Goal: Feedback & Contribution: Submit feedback/report problem

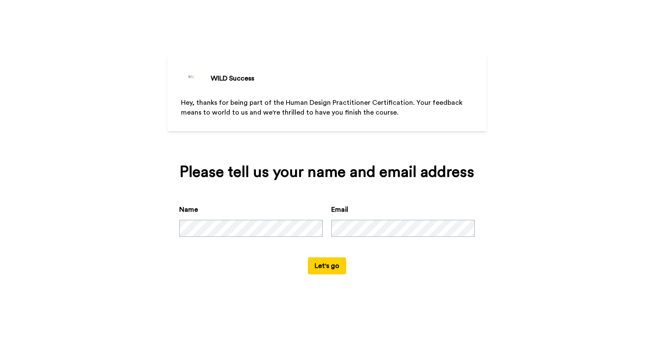
click at [329, 265] on button "Let's go" at bounding box center [327, 265] width 38 height 17
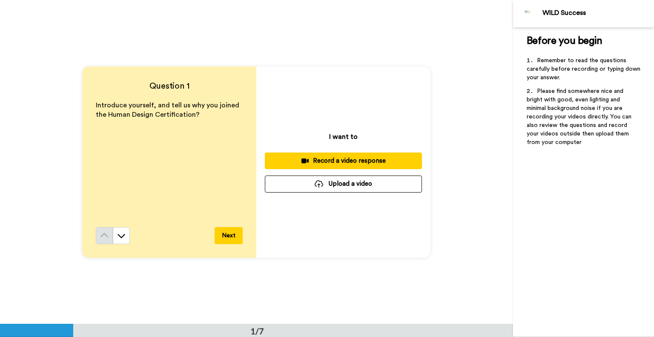
click at [349, 160] on div "Record a video response" at bounding box center [343, 160] width 143 height 9
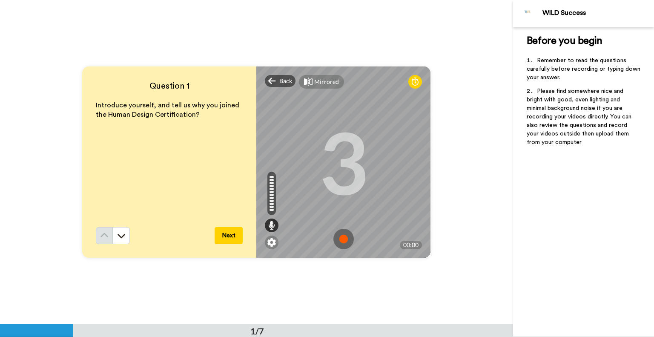
click at [340, 237] on img at bounding box center [343, 239] width 20 height 20
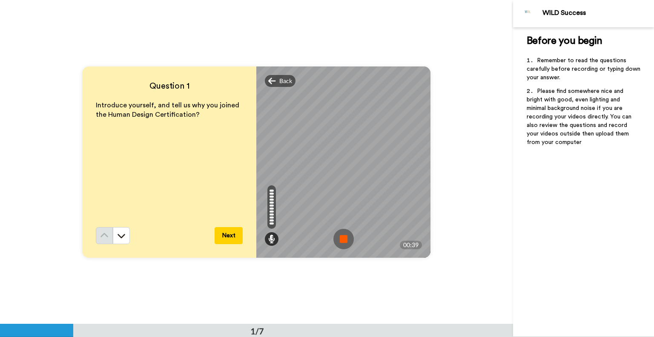
click at [228, 235] on button "Next" at bounding box center [229, 235] width 28 height 17
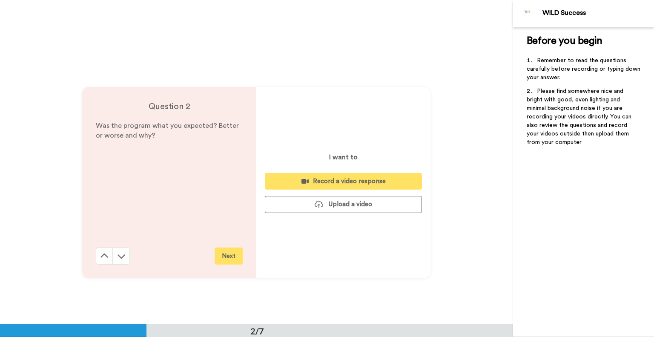
scroll to position [323, 0]
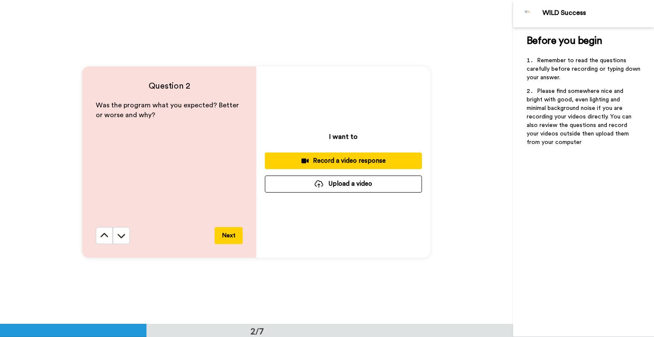
click at [342, 159] on div "Record a video response" at bounding box center [343, 160] width 143 height 9
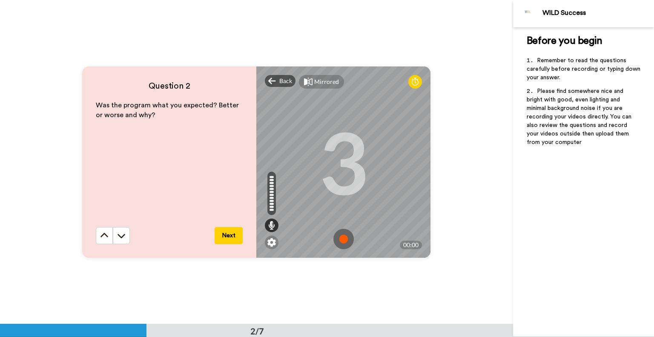
click at [339, 236] on img at bounding box center [343, 239] width 20 height 20
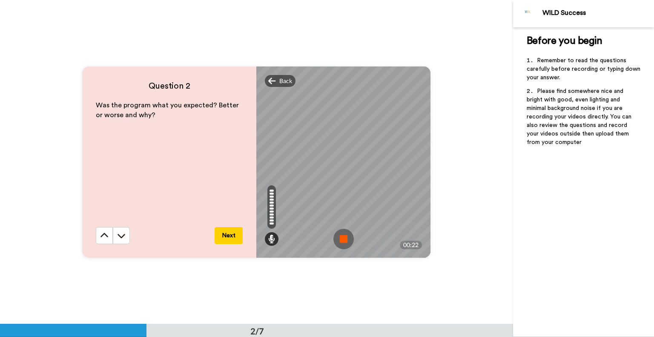
click at [342, 236] on img at bounding box center [343, 239] width 20 height 20
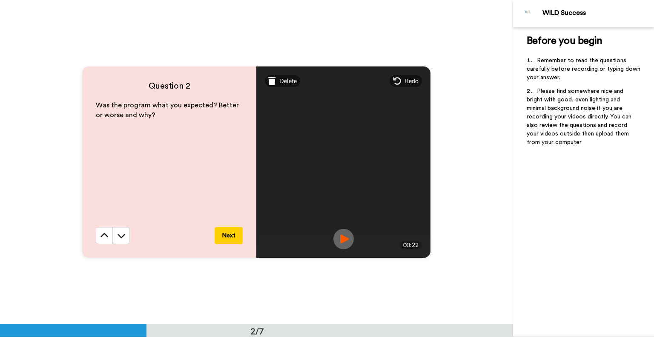
click at [226, 233] on button "Next" at bounding box center [229, 235] width 28 height 17
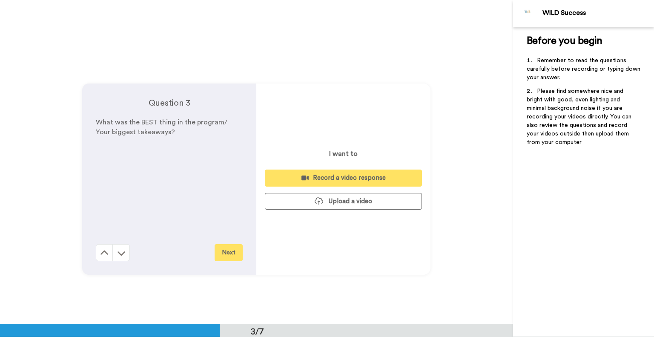
scroll to position [647, 0]
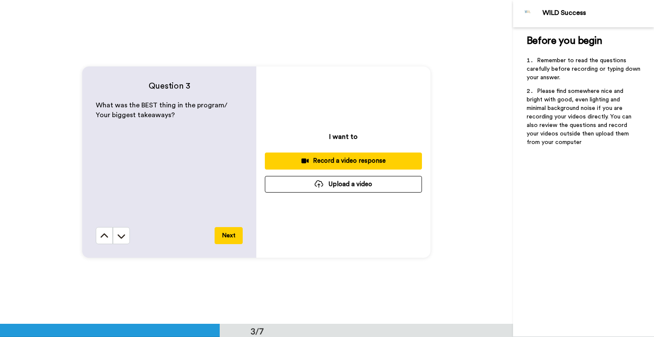
click at [356, 160] on div "Record a video response" at bounding box center [343, 160] width 143 height 9
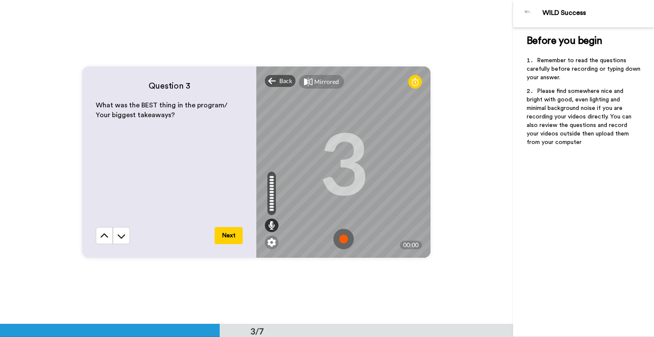
click at [341, 238] on img at bounding box center [343, 239] width 20 height 20
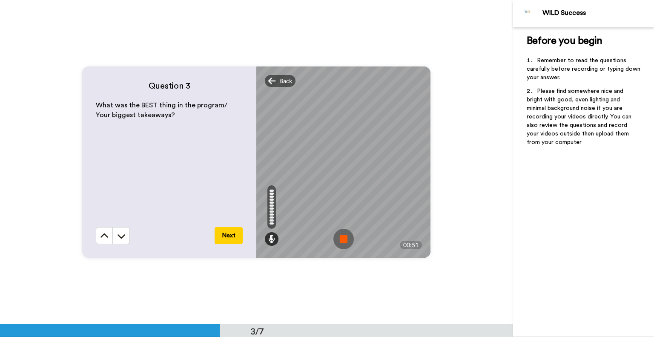
click at [342, 235] on img at bounding box center [343, 239] width 20 height 20
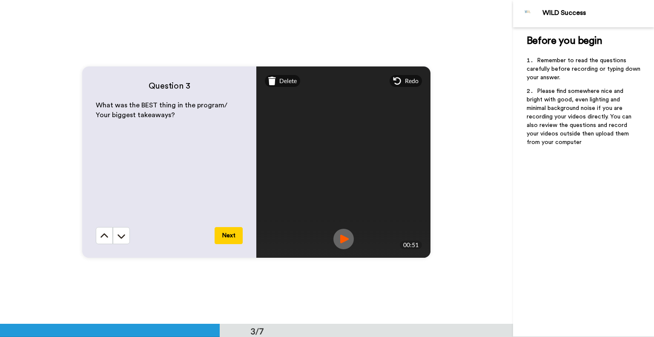
click at [225, 234] on button "Next" at bounding box center [229, 235] width 28 height 17
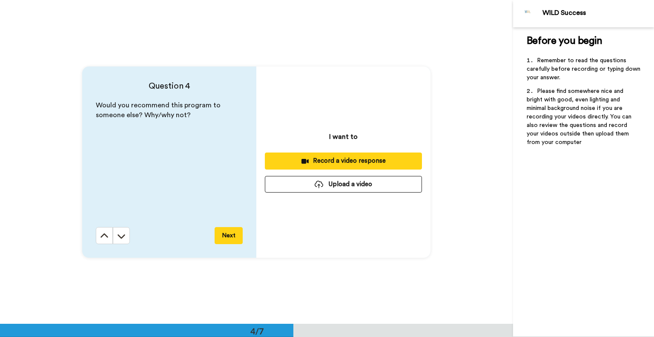
scroll to position [971, 0]
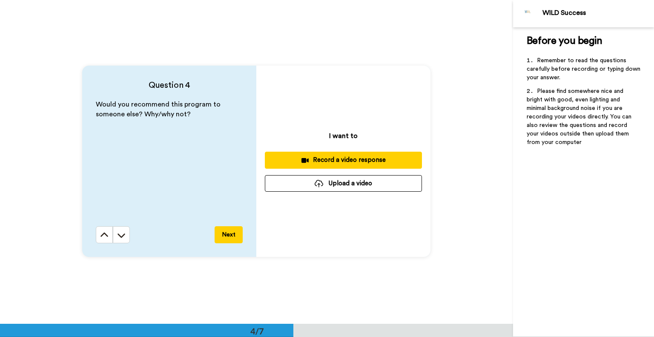
click at [355, 158] on div "Record a video response" at bounding box center [343, 159] width 143 height 9
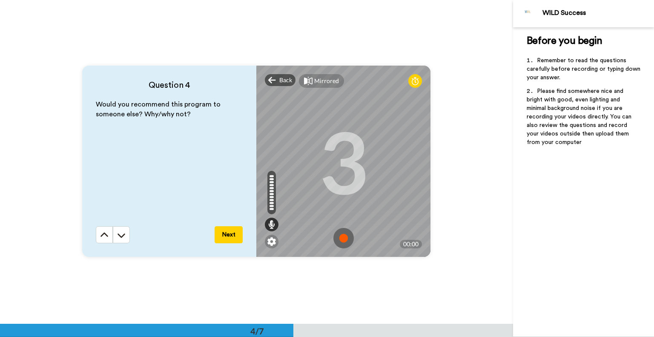
click at [340, 236] on img at bounding box center [343, 238] width 20 height 20
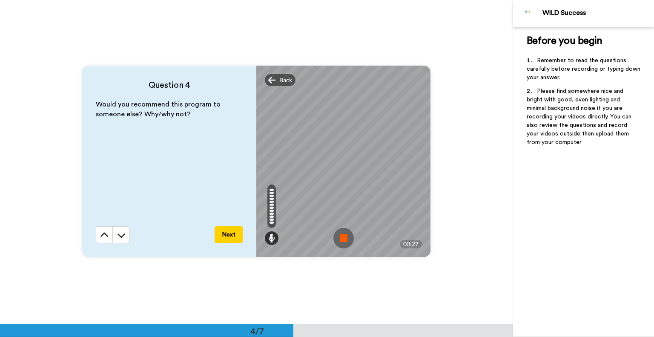
drag, startPoint x: 231, startPoint y: 233, endPoint x: 298, endPoint y: 220, distance: 68.4
click at [232, 233] on button "Next" at bounding box center [229, 234] width 28 height 17
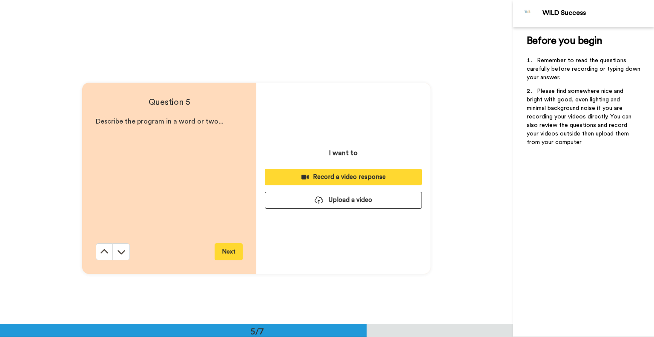
scroll to position [1295, 0]
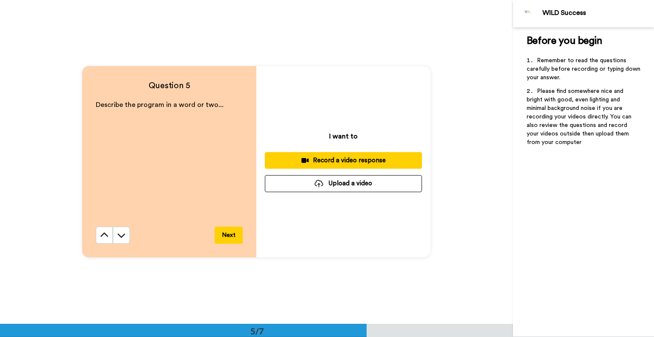
click at [343, 159] on div "Record a video response" at bounding box center [343, 160] width 143 height 9
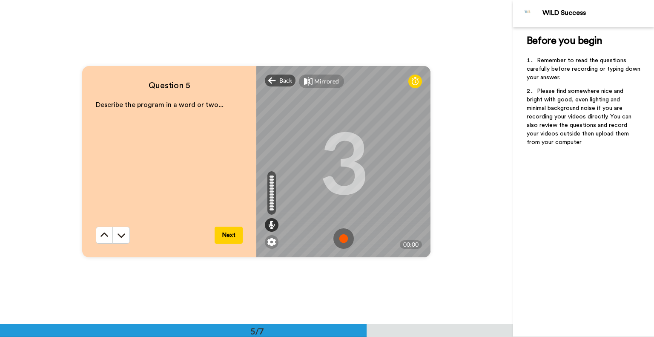
click at [341, 236] on img at bounding box center [343, 238] width 20 height 20
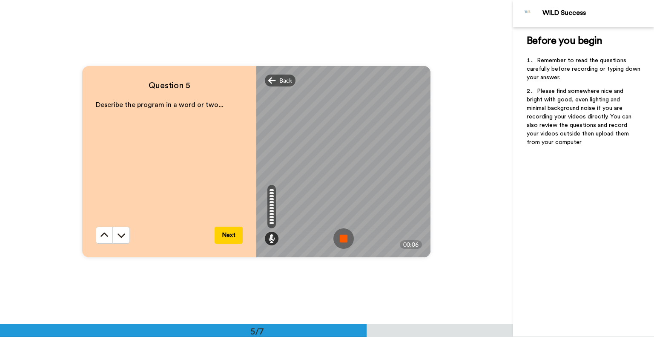
drag, startPoint x: 342, startPoint y: 236, endPoint x: 348, endPoint y: 235, distance: 6.2
click at [342, 236] on img at bounding box center [343, 238] width 20 height 20
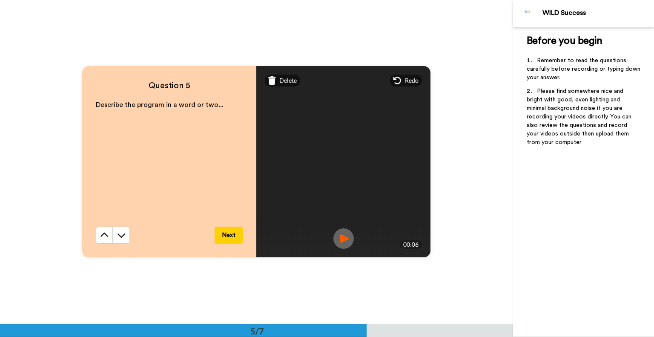
click at [228, 233] on button "Next" at bounding box center [229, 234] width 28 height 17
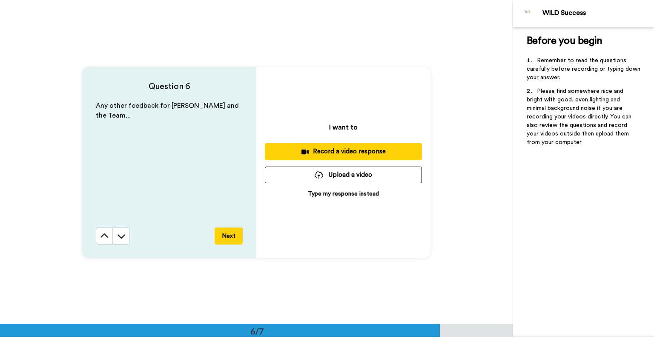
scroll to position [1619, 0]
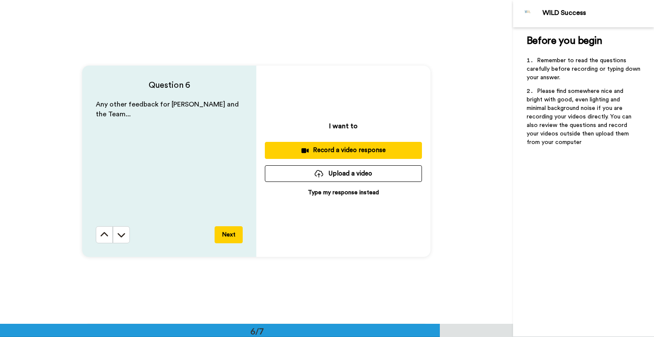
click at [333, 151] on div "Record a video response" at bounding box center [343, 150] width 143 height 9
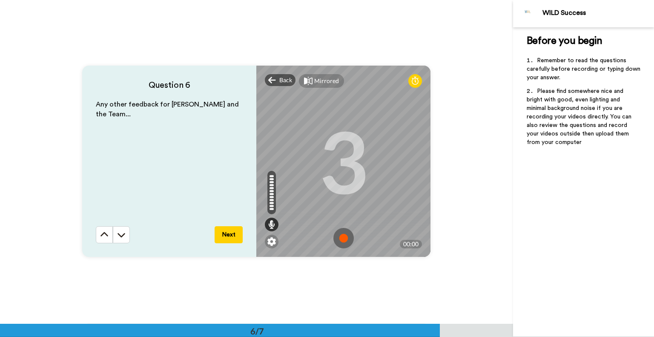
click at [340, 238] on img at bounding box center [343, 238] width 20 height 20
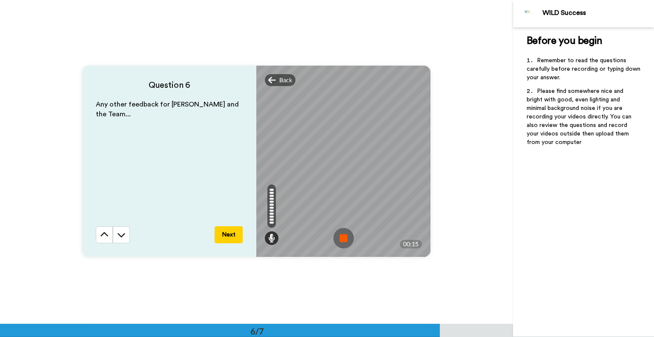
click at [344, 235] on img at bounding box center [343, 238] width 20 height 20
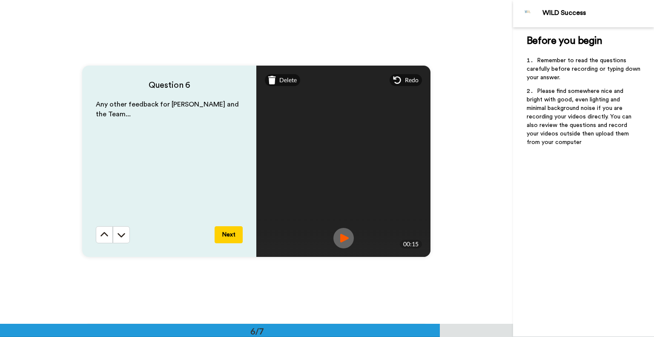
click at [222, 232] on button "Next" at bounding box center [229, 234] width 28 height 17
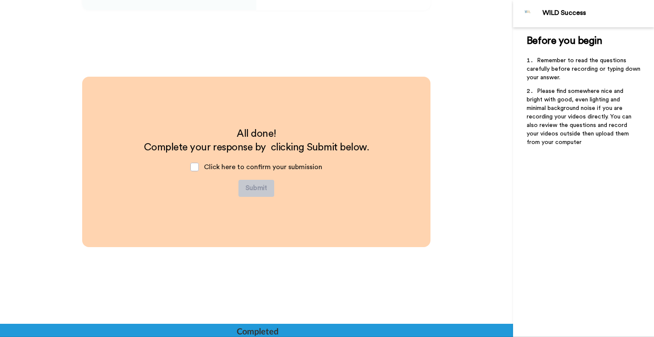
scroll to position [1865, 0]
click at [194, 165] on span at bounding box center [194, 166] width 9 height 9
click at [255, 185] on button "Submit" at bounding box center [256, 187] width 36 height 17
